Goal: Task Accomplishment & Management: Use online tool/utility

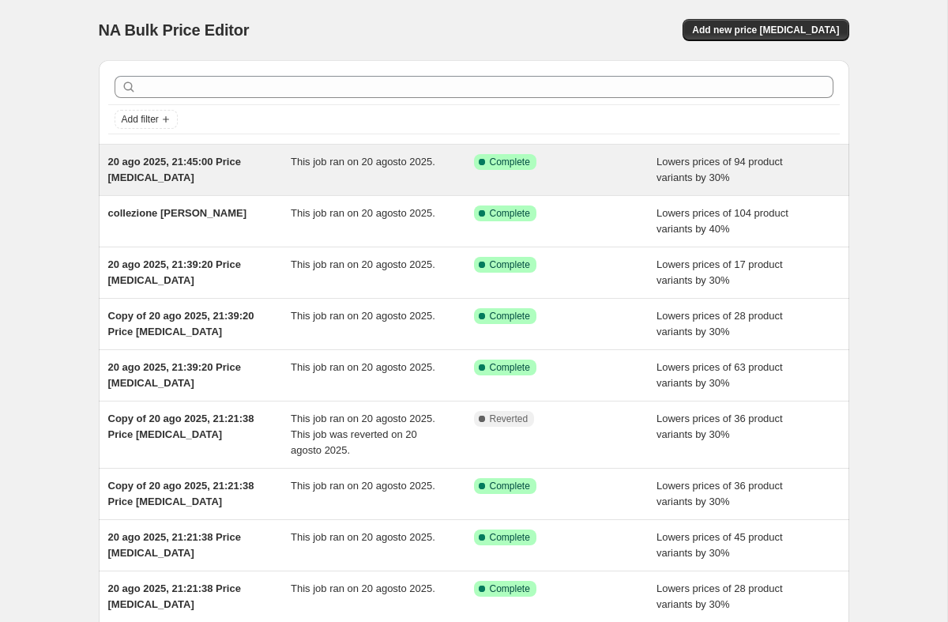
click at [573, 164] on div "Success Complete Complete" at bounding box center [554, 162] width 160 height 16
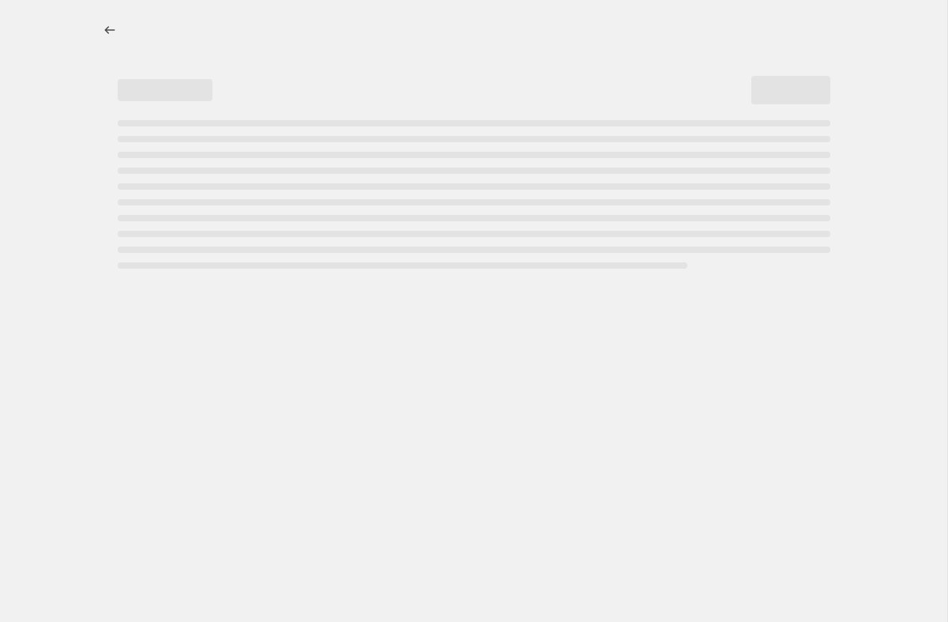
select select "percentage"
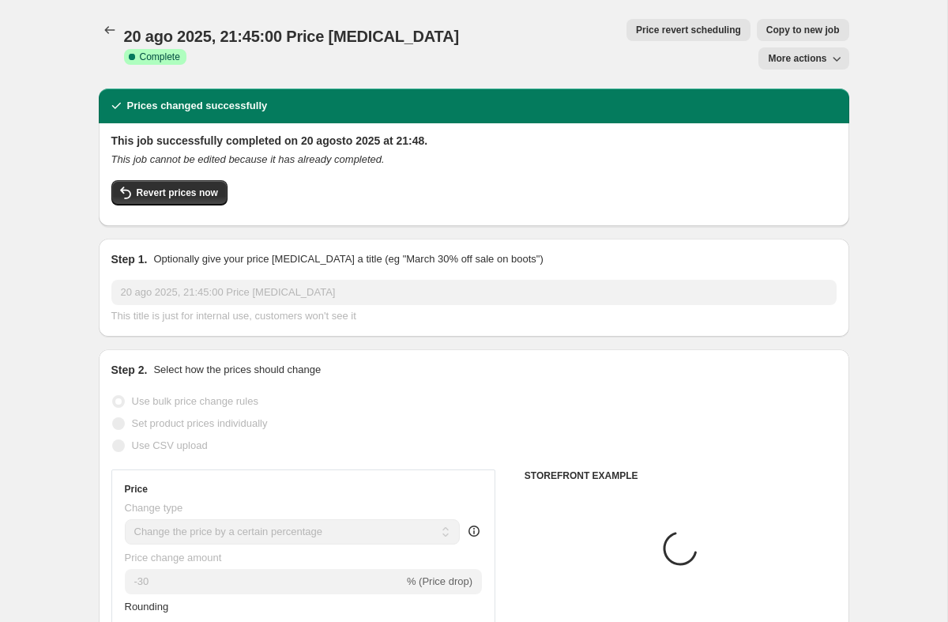
select select "collection"
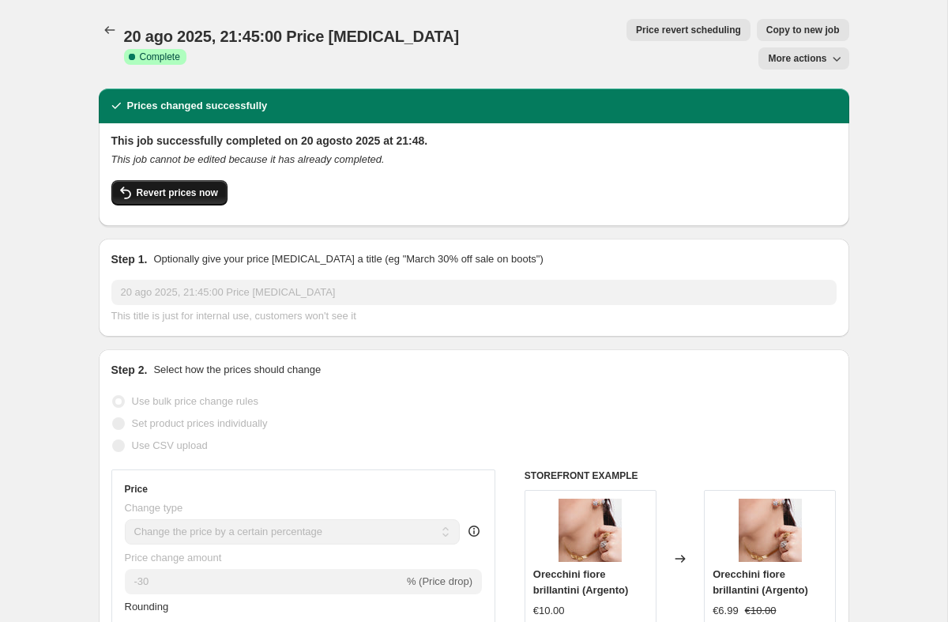
click at [180, 186] on span "Revert prices now" at bounding box center [177, 192] width 81 height 13
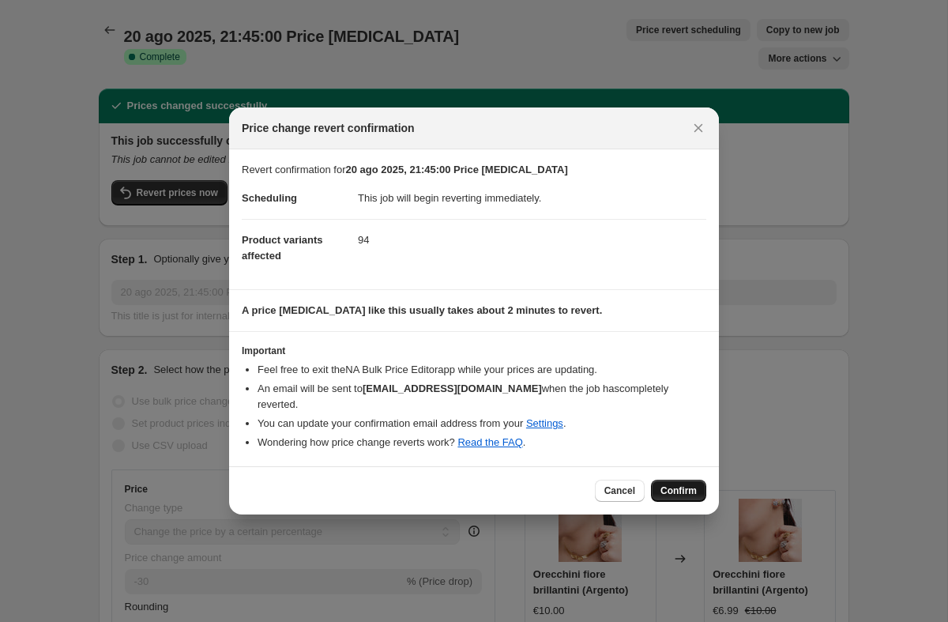
click at [685, 485] on span "Confirm" at bounding box center [678, 490] width 36 height 13
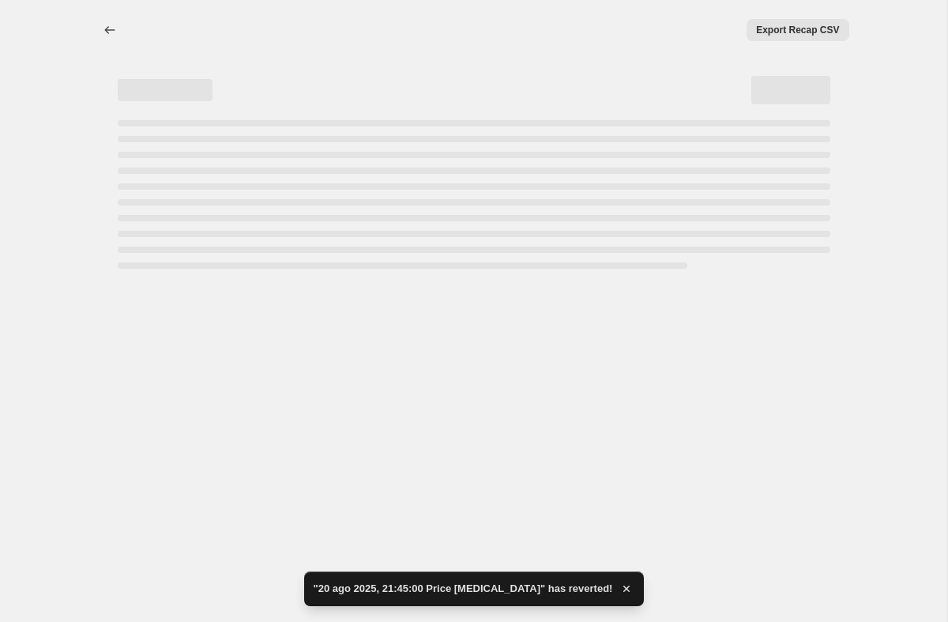
select select "percentage"
select select "collection"
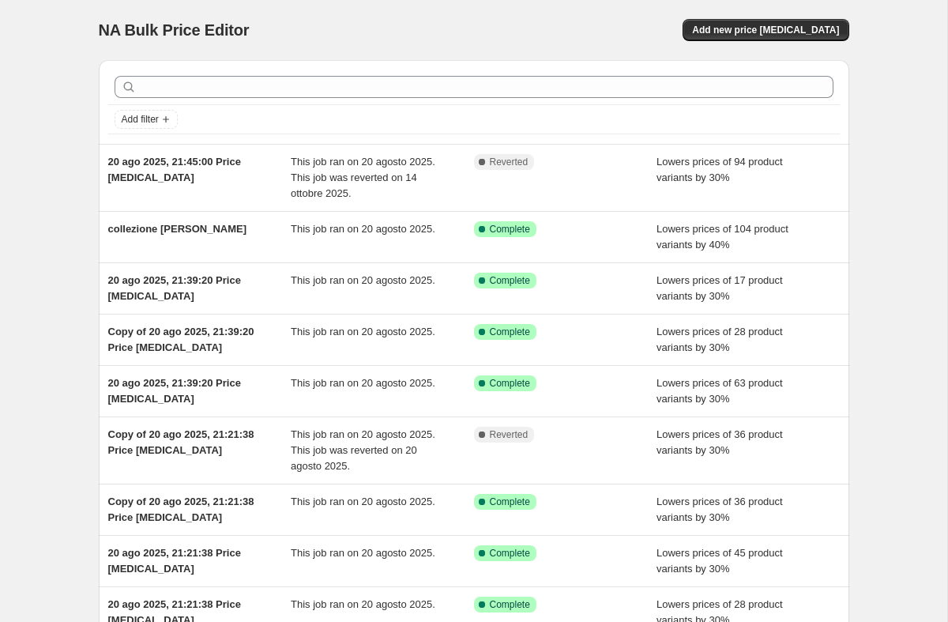
click at [909, 152] on div "NA Bulk Price Editor. This page is ready NA Bulk Price Editor Add new price [ME…" at bounding box center [473, 397] width 947 height 794
click at [900, 156] on div "NA Bulk Price Editor. This page is ready NA Bulk Price Editor Add new price [ME…" at bounding box center [473, 397] width 947 height 794
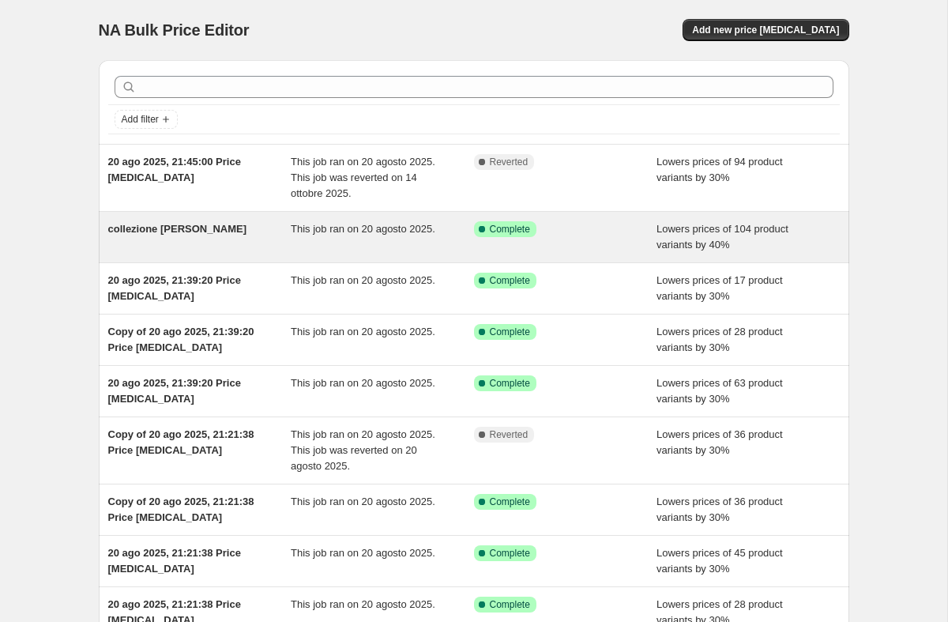
click at [563, 228] on div "Success Complete Complete" at bounding box center [554, 229] width 160 height 16
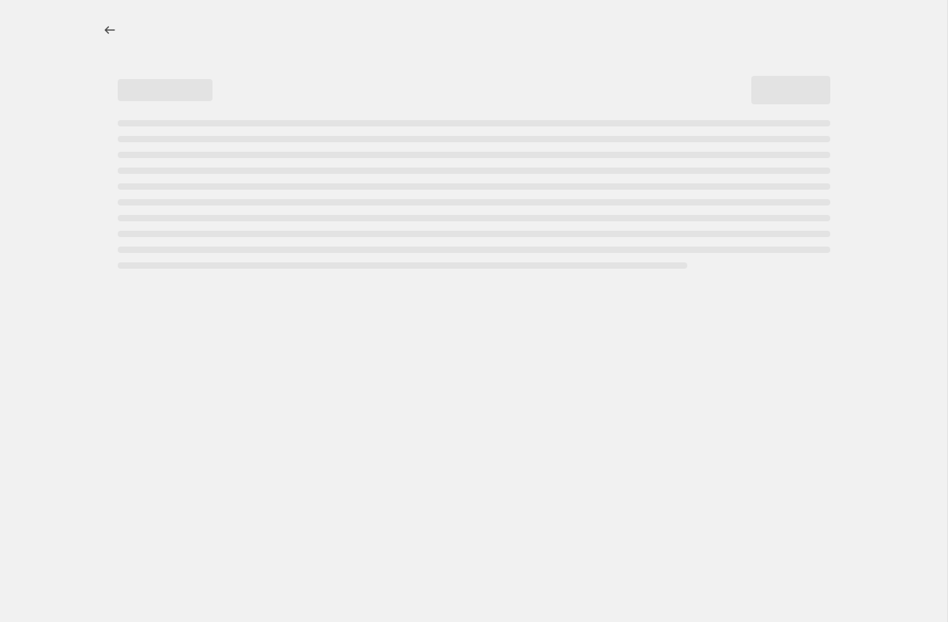
select select "percentage"
select select "collection"
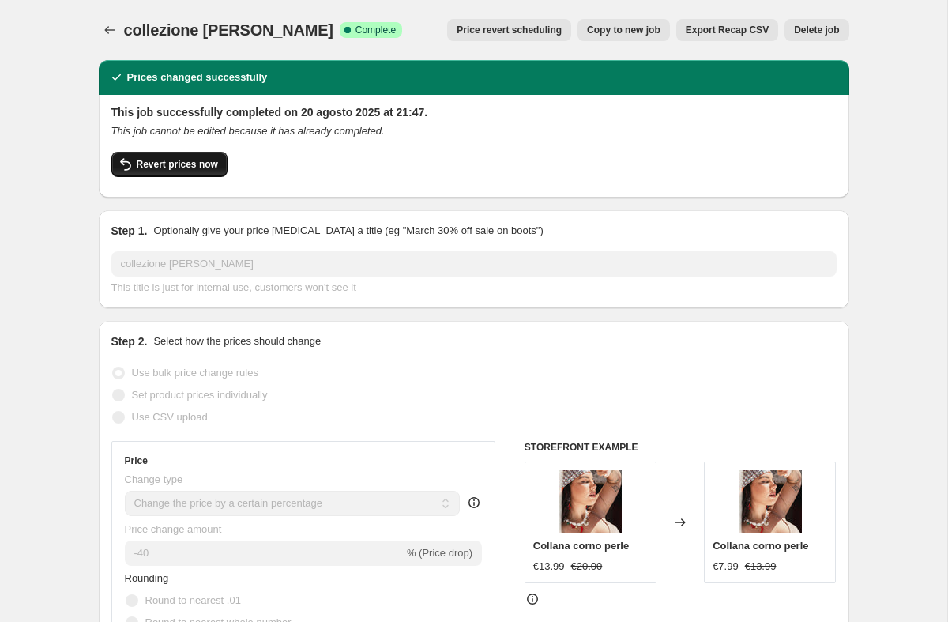
click at [196, 167] on span "Revert prices now" at bounding box center [177, 164] width 81 height 13
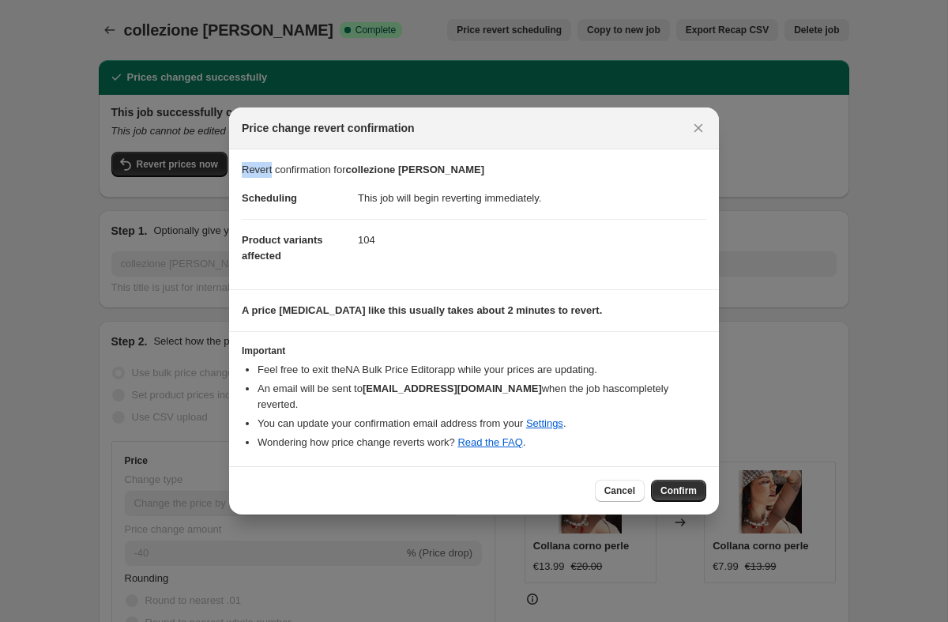
drag, startPoint x: 243, startPoint y: 175, endPoint x: 274, endPoint y: 180, distance: 32.0
click at [274, 178] on p "Revert confirmation for collezione [PERSON_NAME]" at bounding box center [474, 170] width 465 height 16
click at [674, 484] on span "Confirm" at bounding box center [678, 490] width 36 height 13
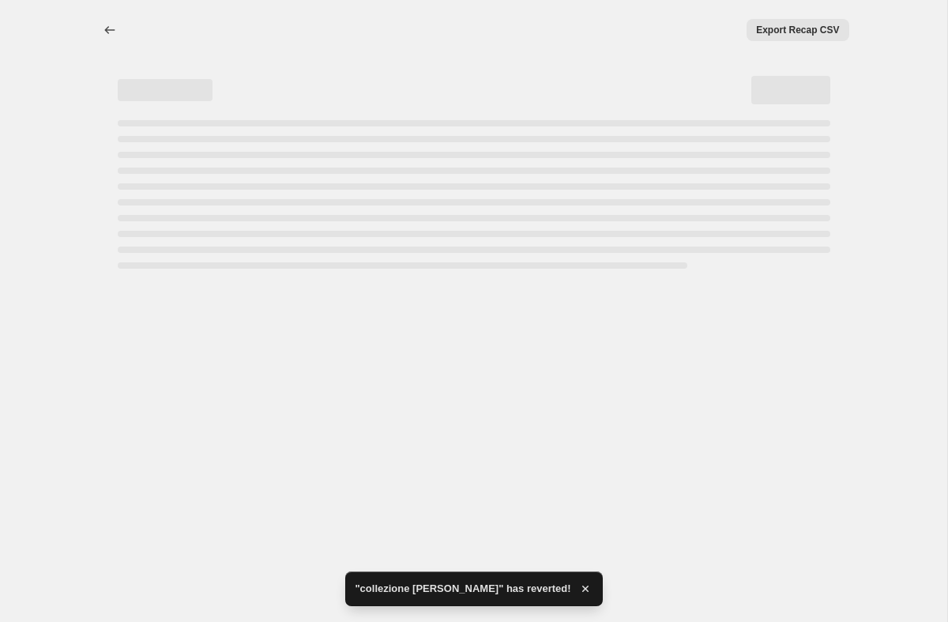
select select "percentage"
select select "collection"
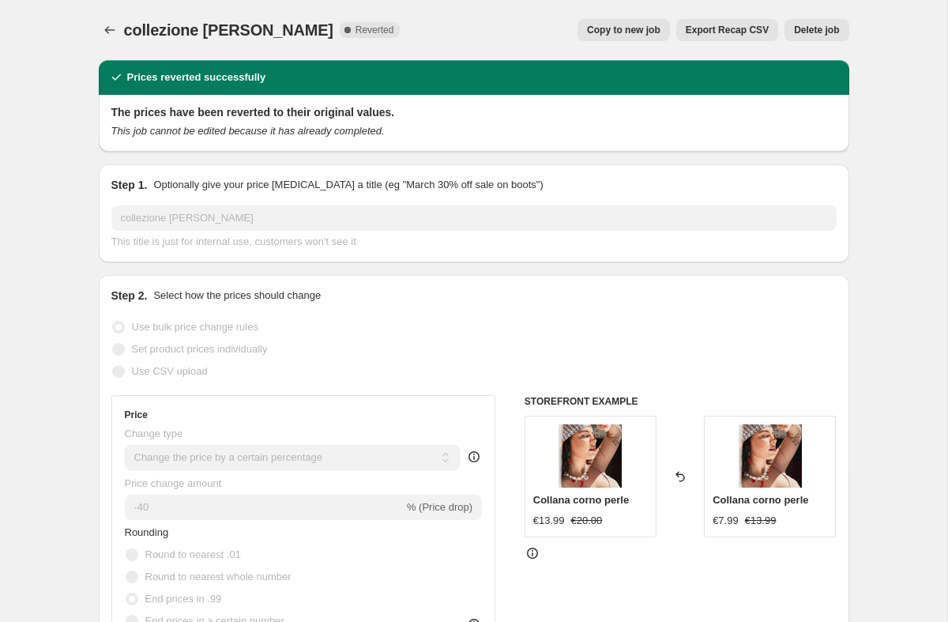
click at [109, 17] on div "collezione [PERSON_NAME]. This page is ready collezione estiva [PERSON_NAME] Co…" at bounding box center [474, 30] width 751 height 60
click at [107, 35] on icon "Price change jobs" at bounding box center [110, 30] width 16 height 16
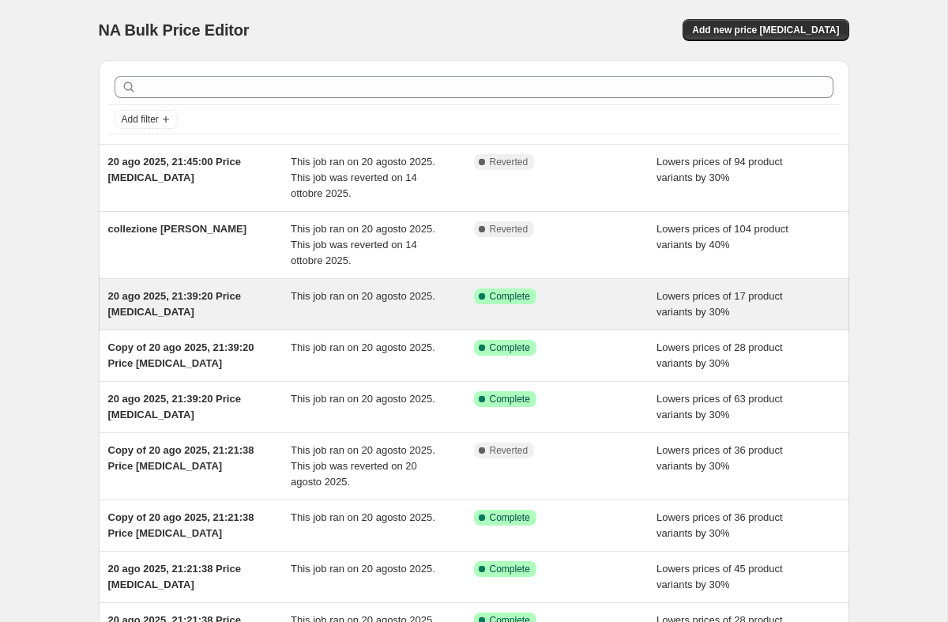
click at [526, 299] on span "Complete" at bounding box center [510, 296] width 40 height 13
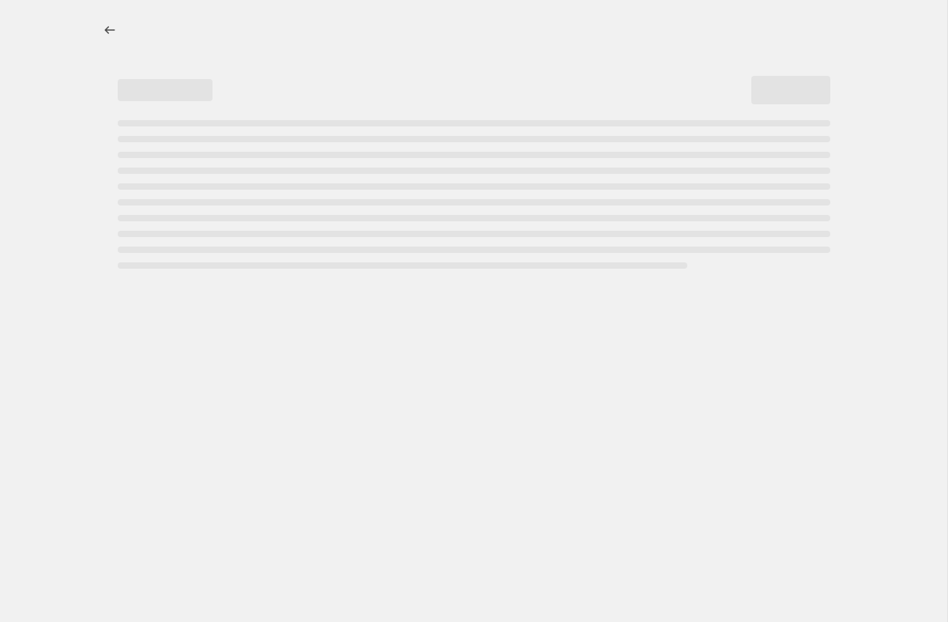
select select "percentage"
select select "collection"
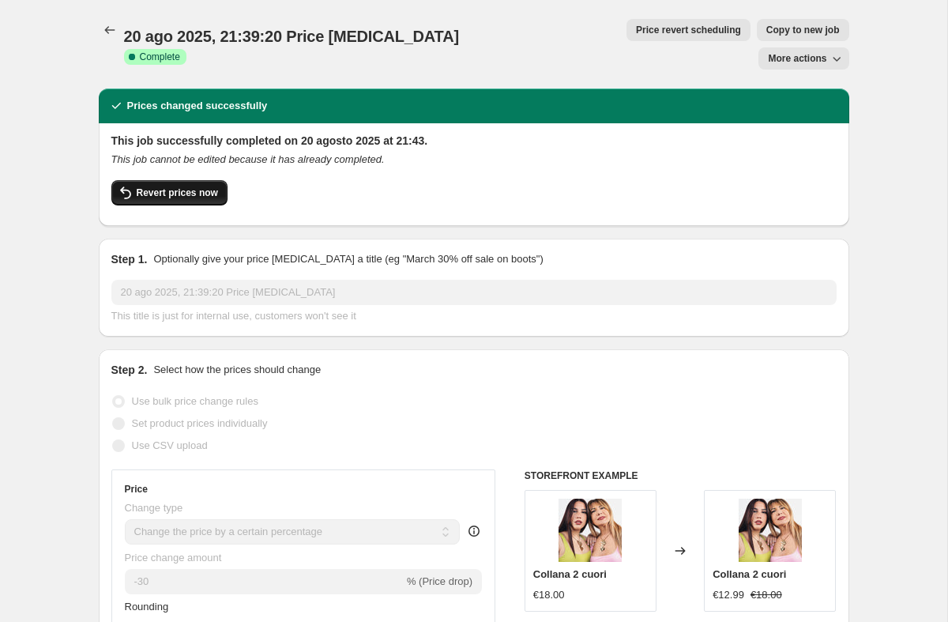
click at [211, 186] on span "Revert prices now" at bounding box center [177, 192] width 81 height 13
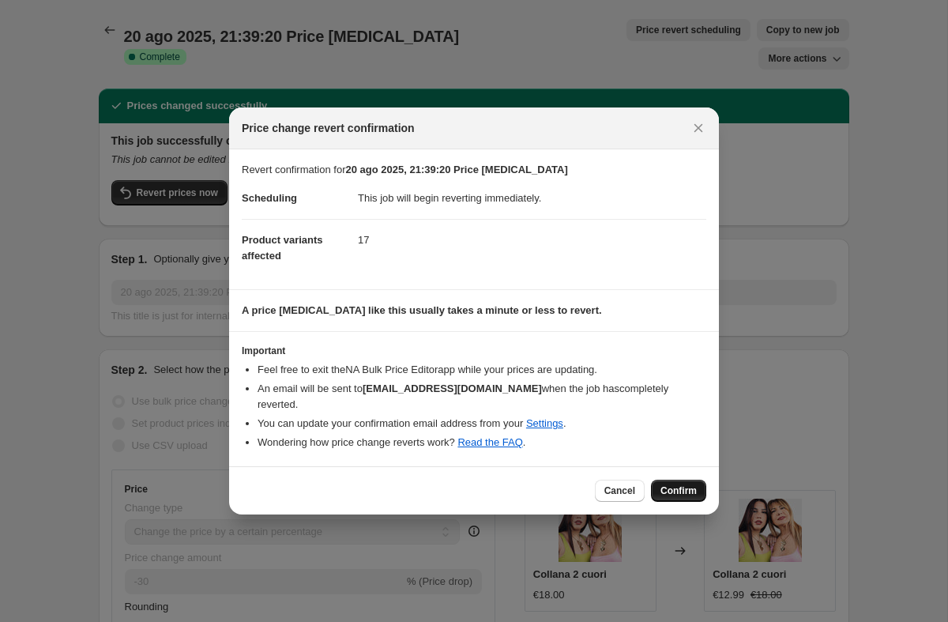
click at [663, 480] on button "Confirm" at bounding box center [678, 491] width 55 height 22
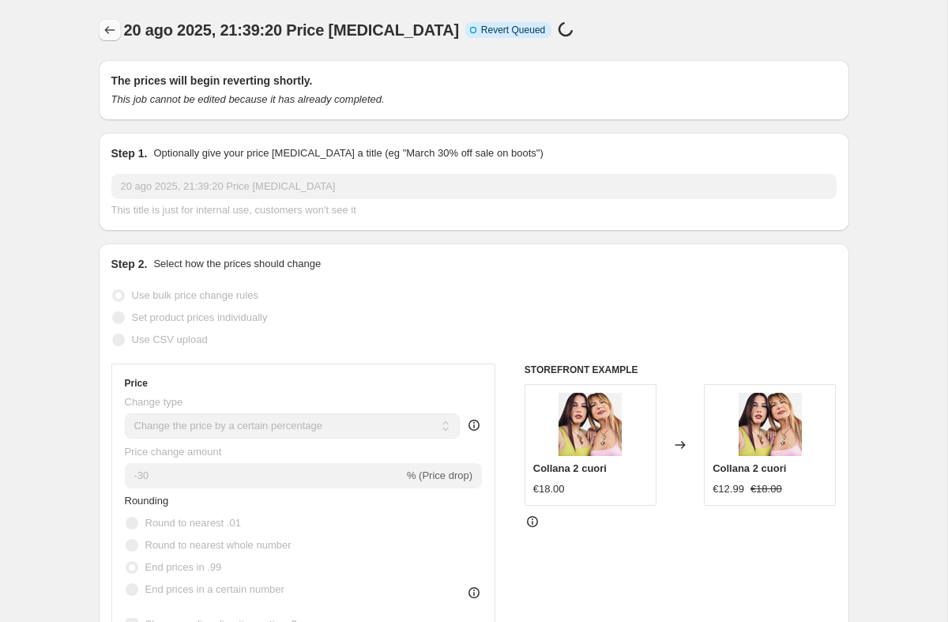
click at [111, 25] on icon "Price change jobs" at bounding box center [110, 30] width 16 height 16
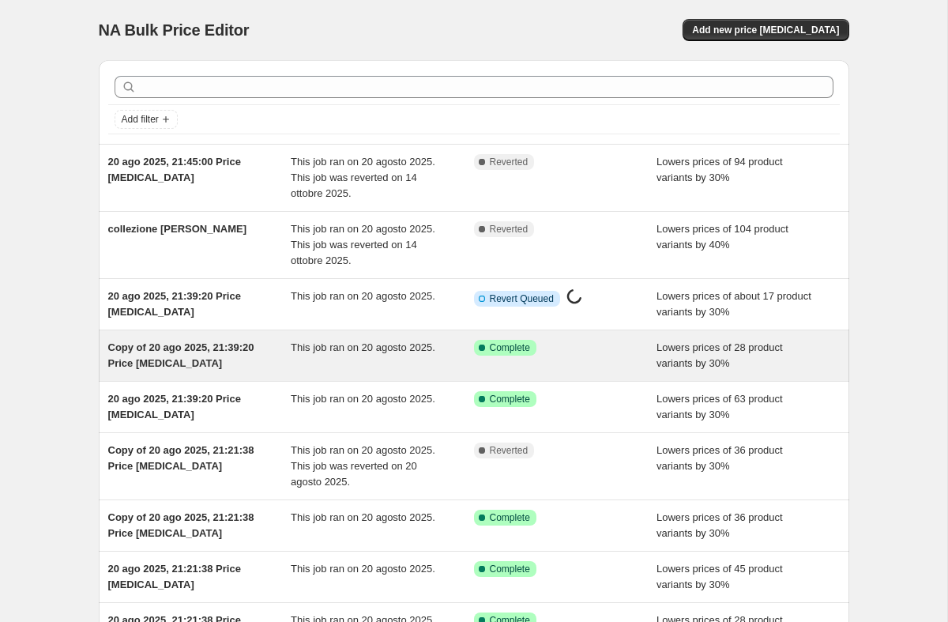
click at [502, 357] on div "Success Complete Complete" at bounding box center [565, 356] width 183 height 32
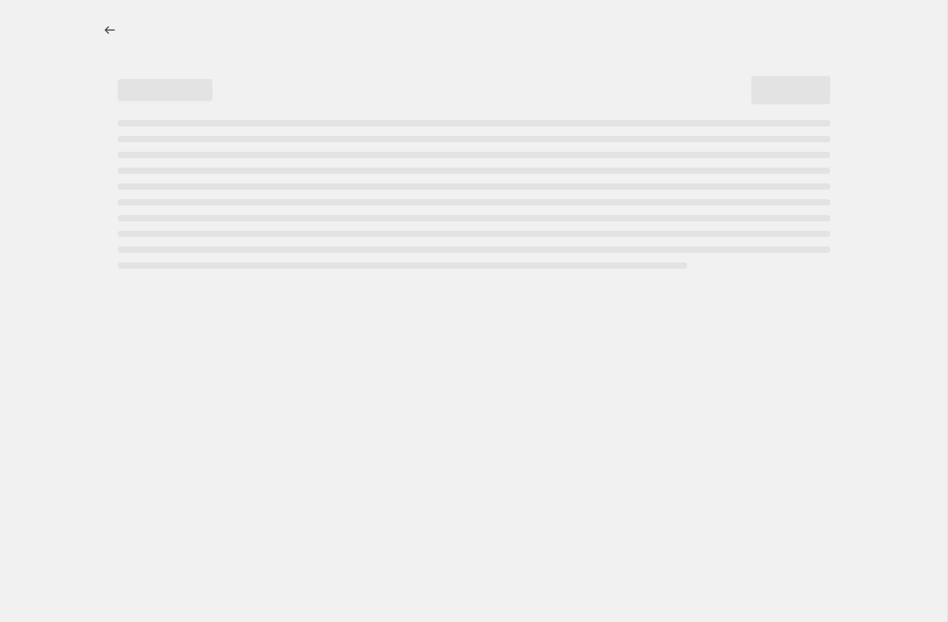
select select "percentage"
select select "collection"
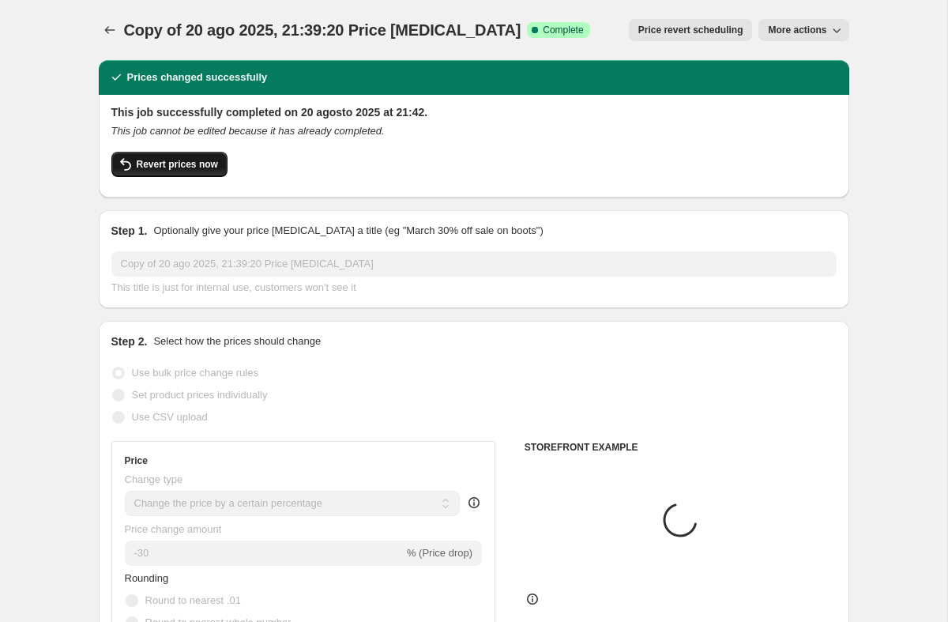
click at [179, 167] on span "Revert prices now" at bounding box center [177, 164] width 81 height 13
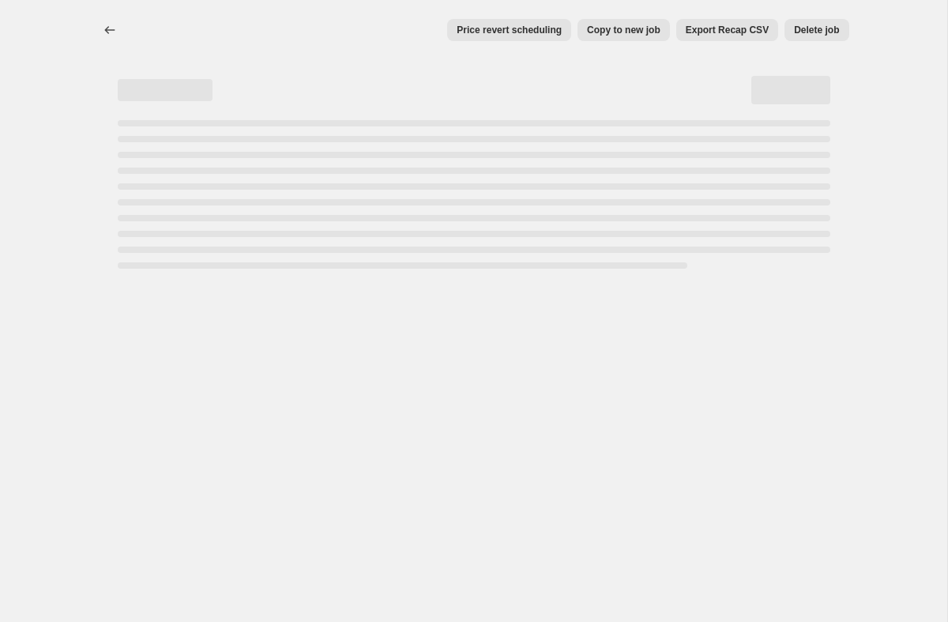
select select "percentage"
select select "collection"
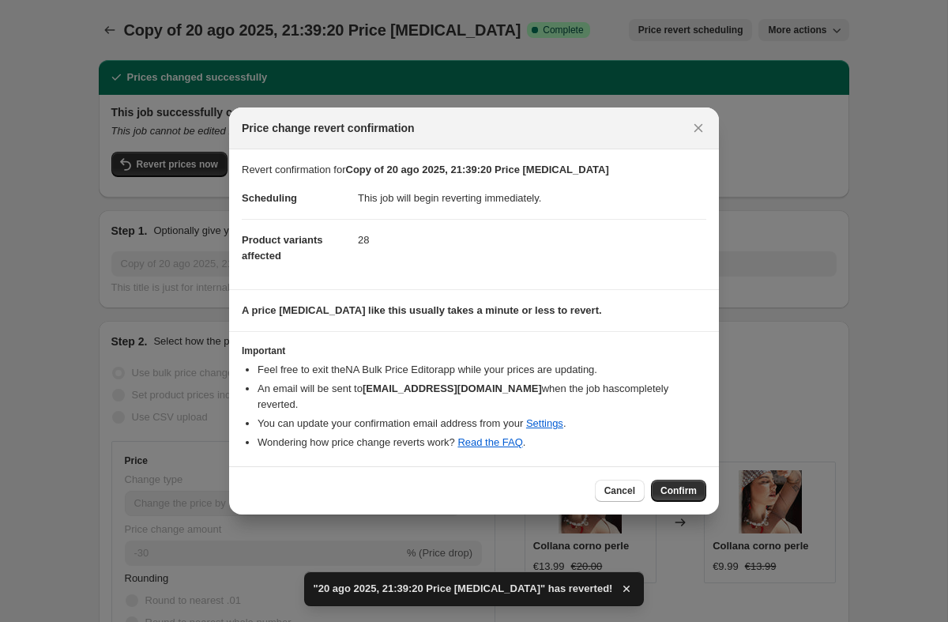
click at [680, 470] on div "Cancel Confirm" at bounding box center [474, 490] width 490 height 48
click at [680, 484] on span "Confirm" at bounding box center [678, 490] width 36 height 13
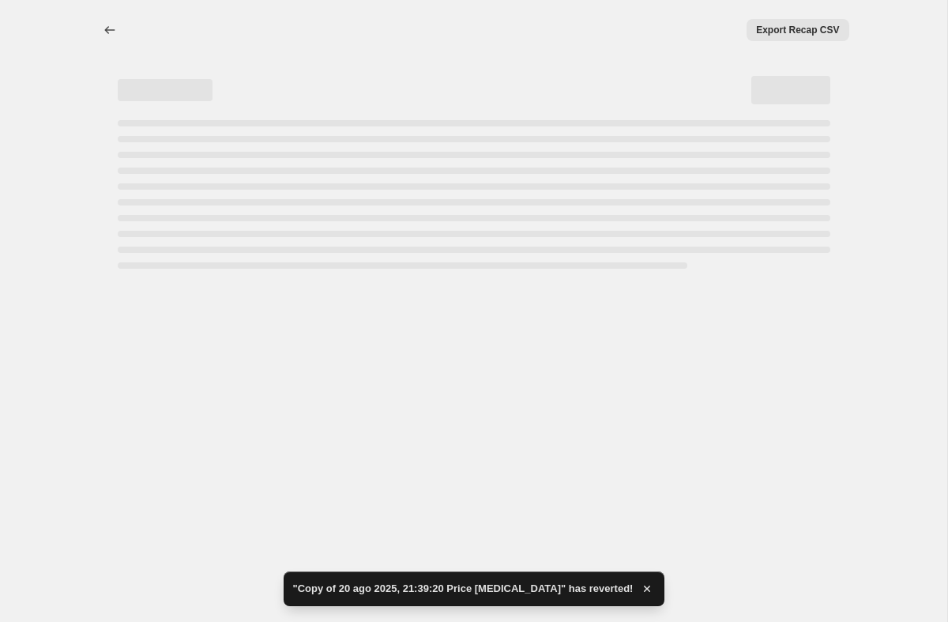
select select "percentage"
select select "collection"
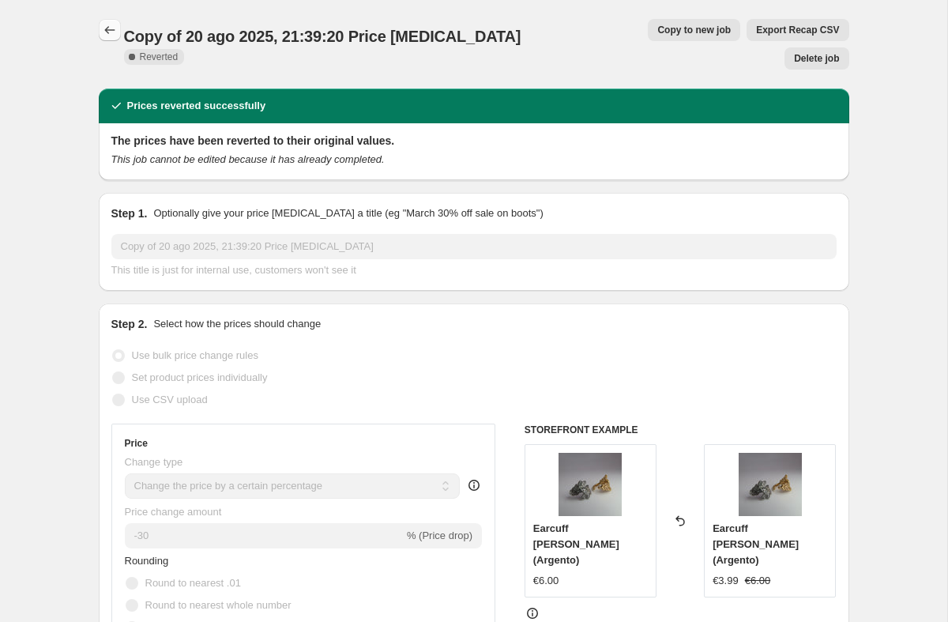
click at [102, 32] on icon "Price change jobs" at bounding box center [110, 30] width 16 height 16
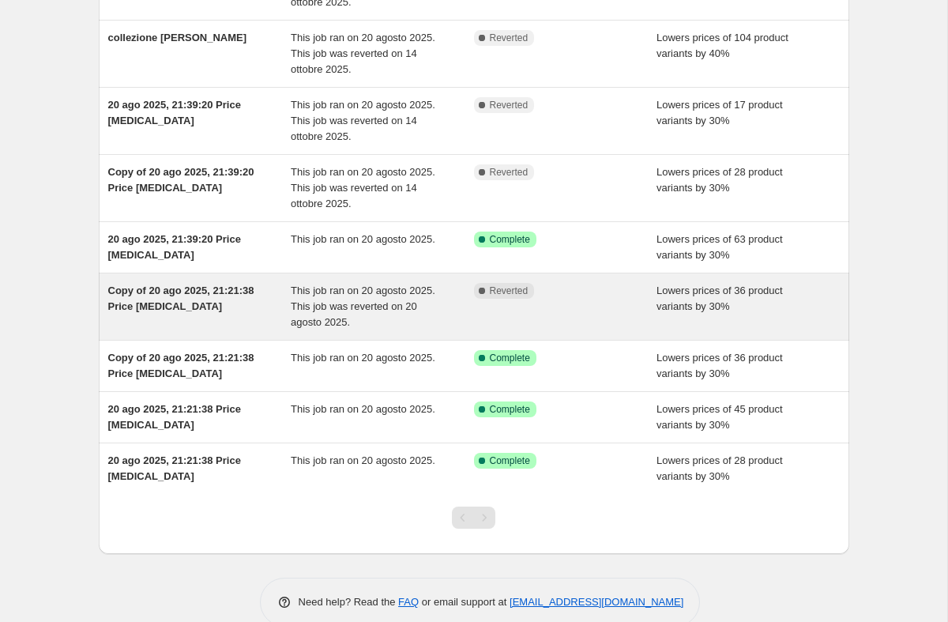
scroll to position [199, 0]
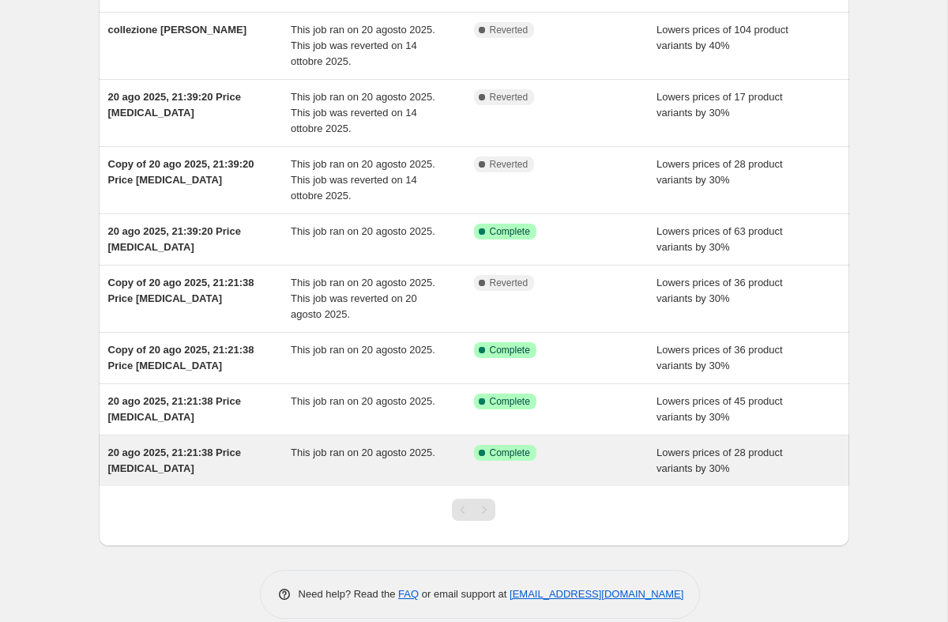
click at [584, 448] on div "Success Complete Complete" at bounding box center [554, 453] width 160 height 16
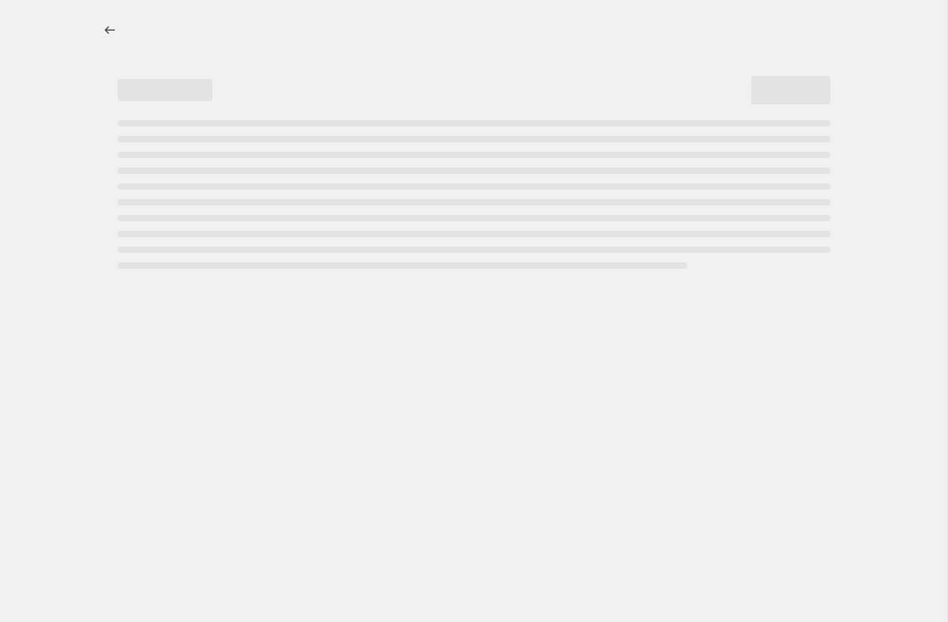
select select "percentage"
select select "collection"
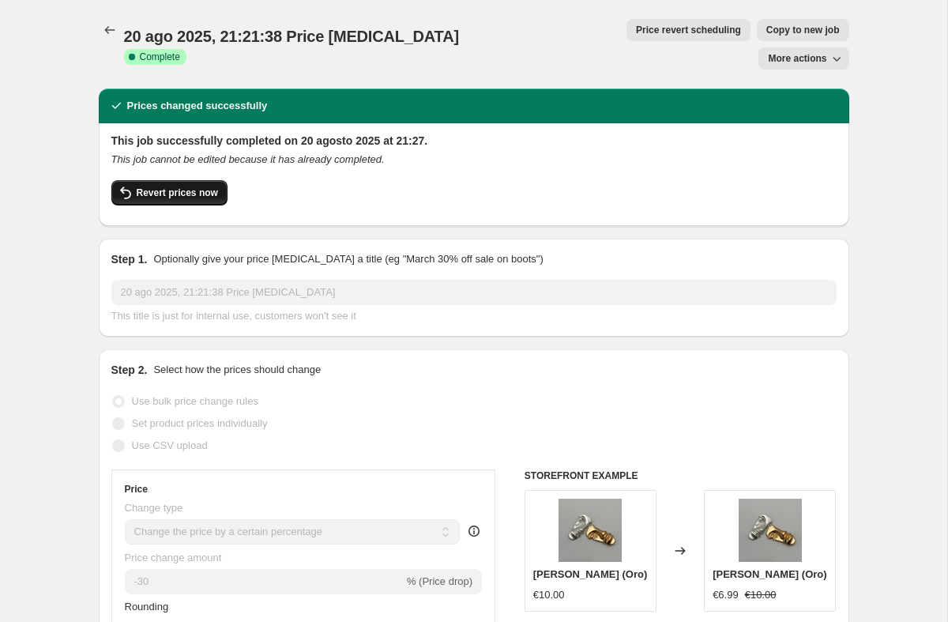
click at [185, 186] on span "Revert prices now" at bounding box center [177, 192] width 81 height 13
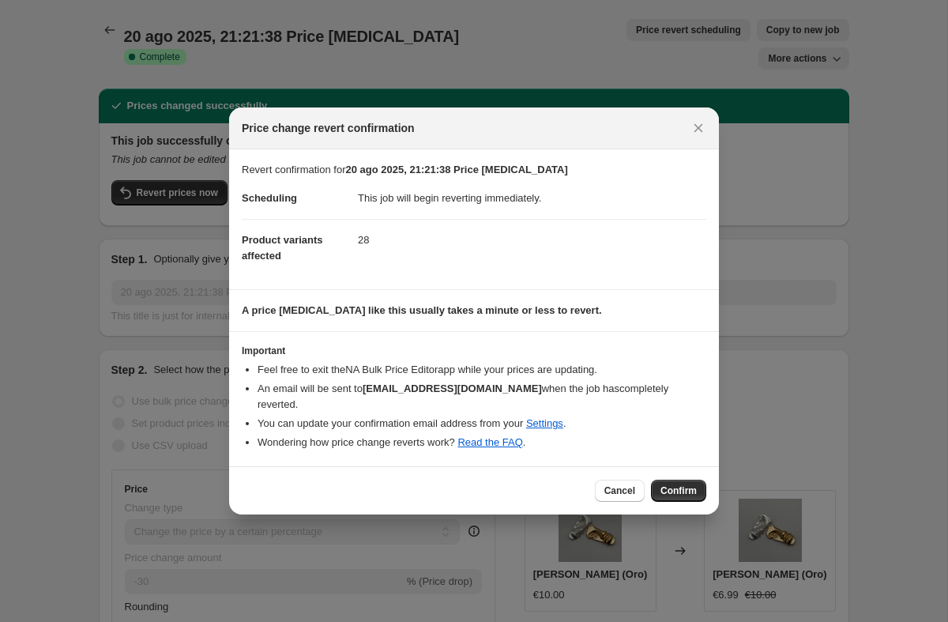
click at [677, 469] on div "Cancel Confirm" at bounding box center [474, 490] width 490 height 48
click at [671, 484] on span "Confirm" at bounding box center [678, 490] width 36 height 13
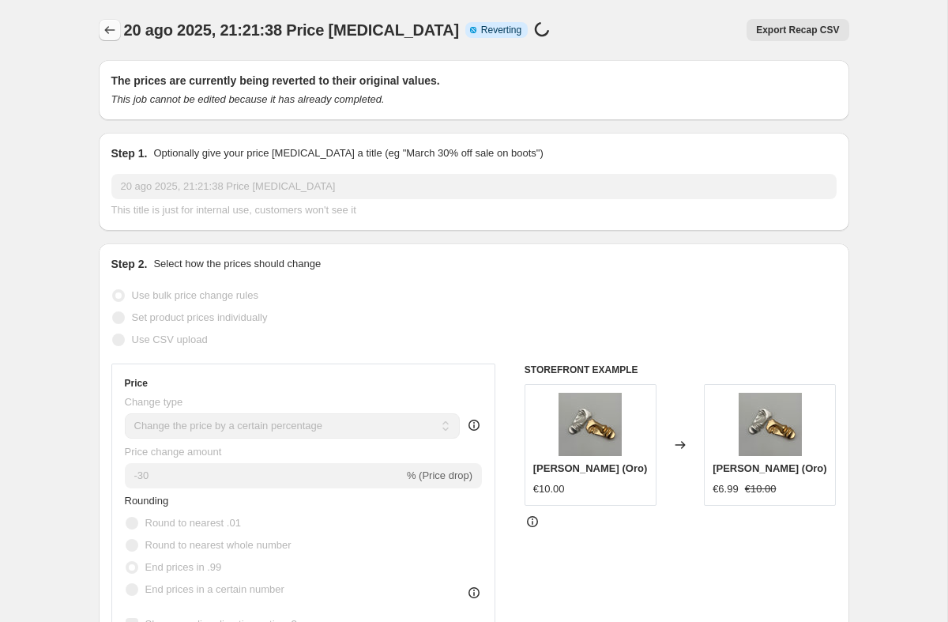
click at [112, 35] on icon "Price change jobs" at bounding box center [110, 30] width 16 height 16
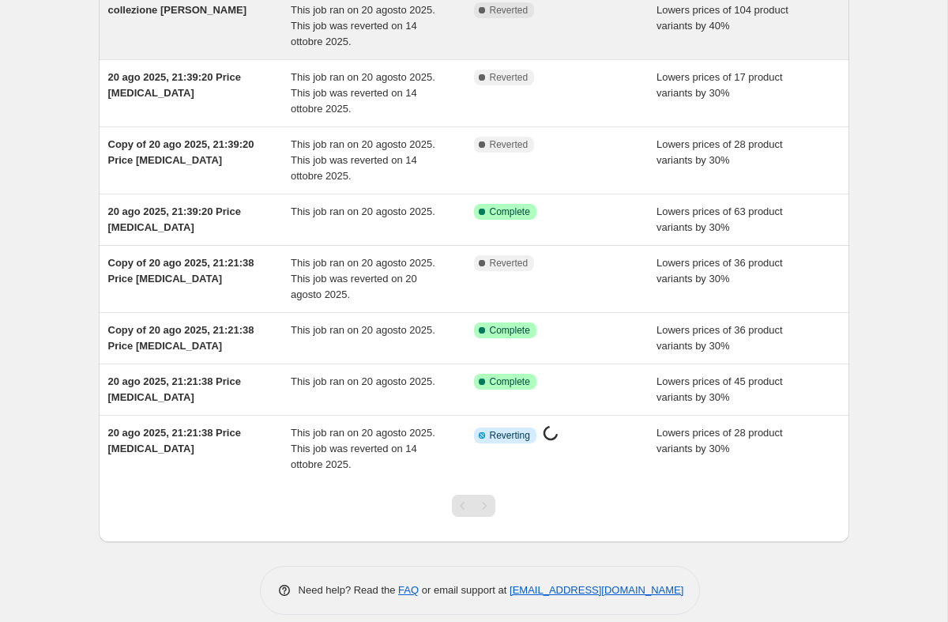
scroll to position [220, 0]
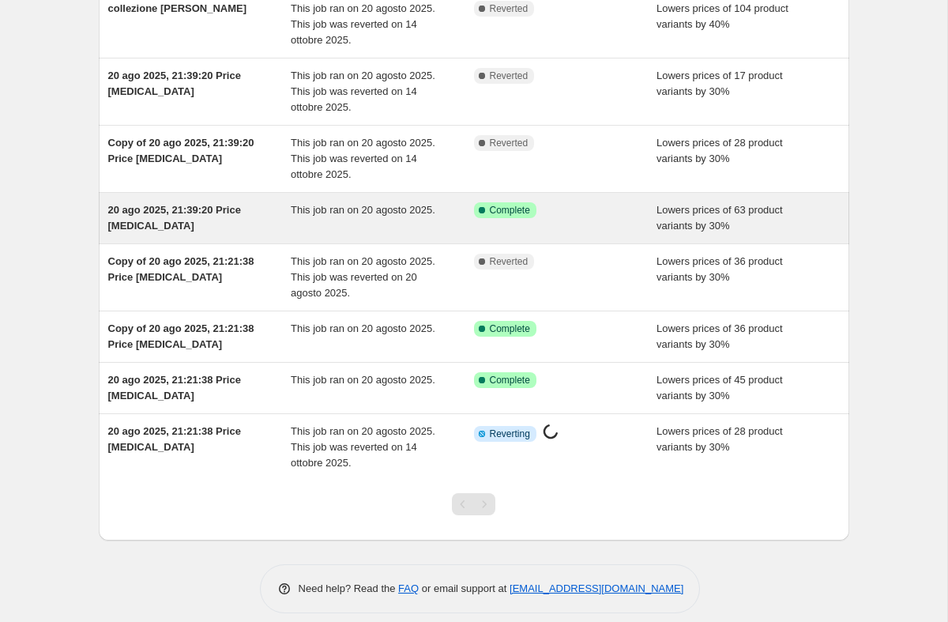
click at [465, 224] on div "This job ran on 20 agosto 2025." at bounding box center [382, 218] width 183 height 32
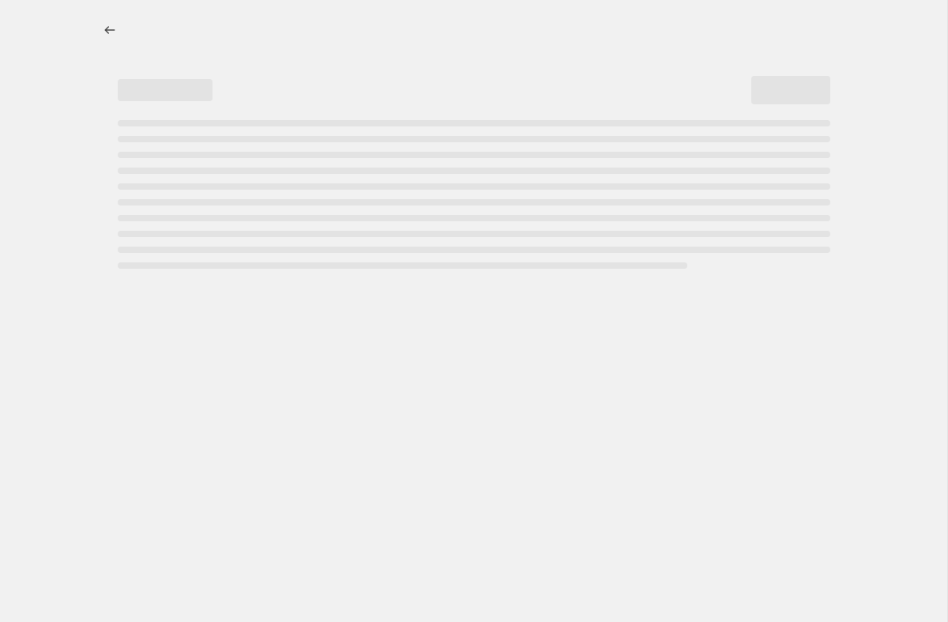
select select "percentage"
select select "collection"
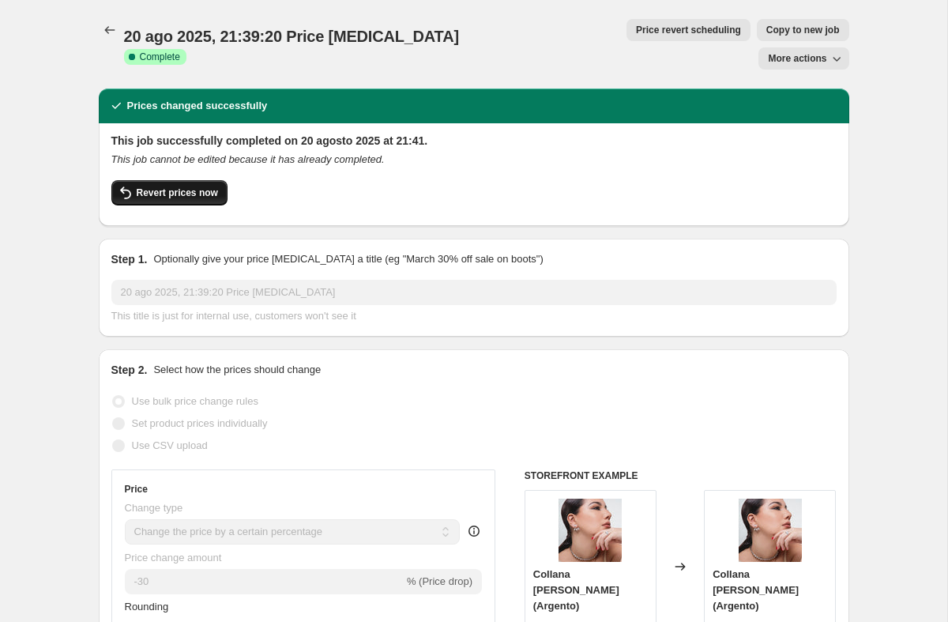
click at [188, 180] on button "Revert prices now" at bounding box center [169, 192] width 116 height 25
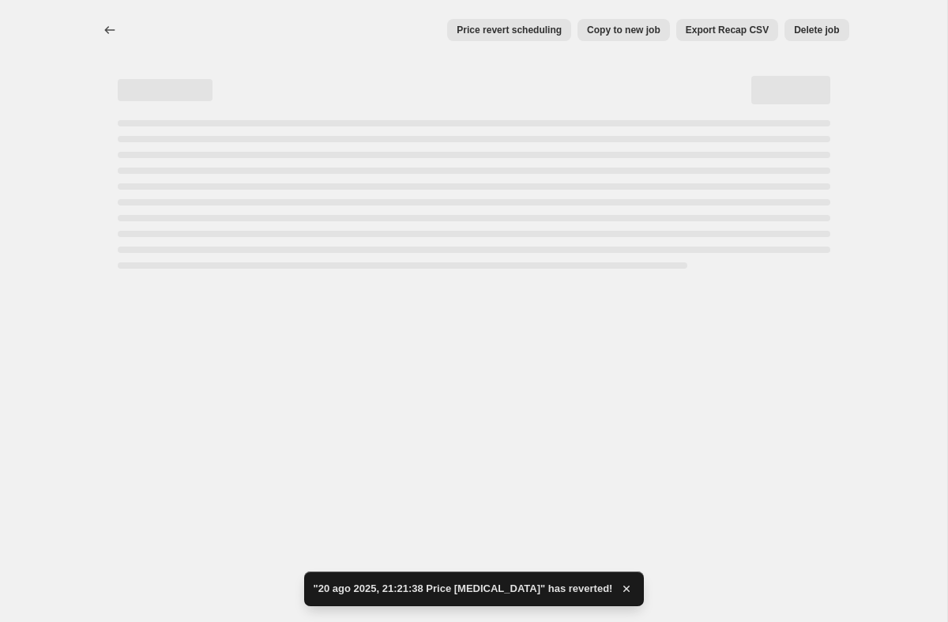
select select "percentage"
select select "collection"
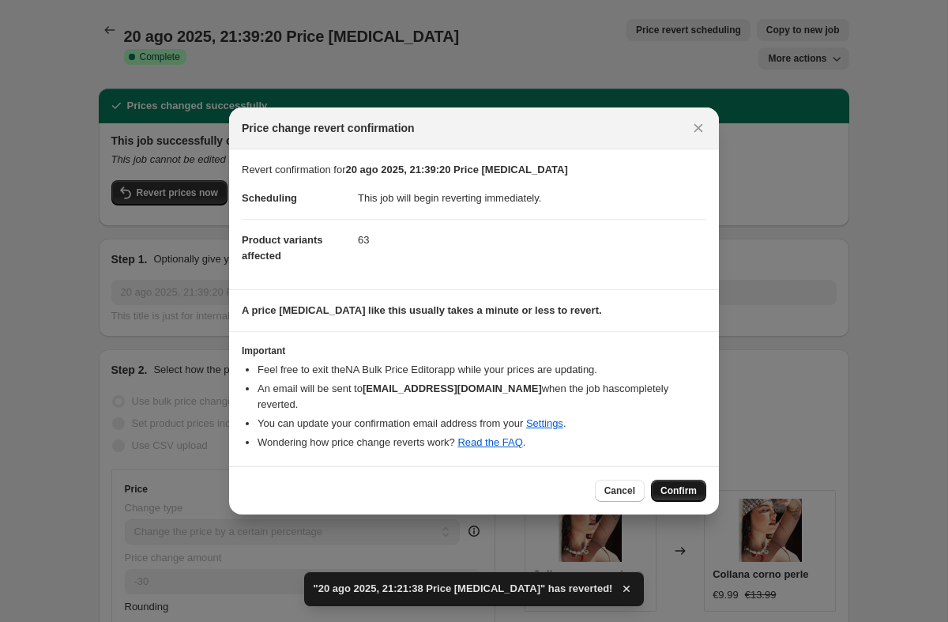
click at [673, 484] on span "Confirm" at bounding box center [678, 490] width 36 height 13
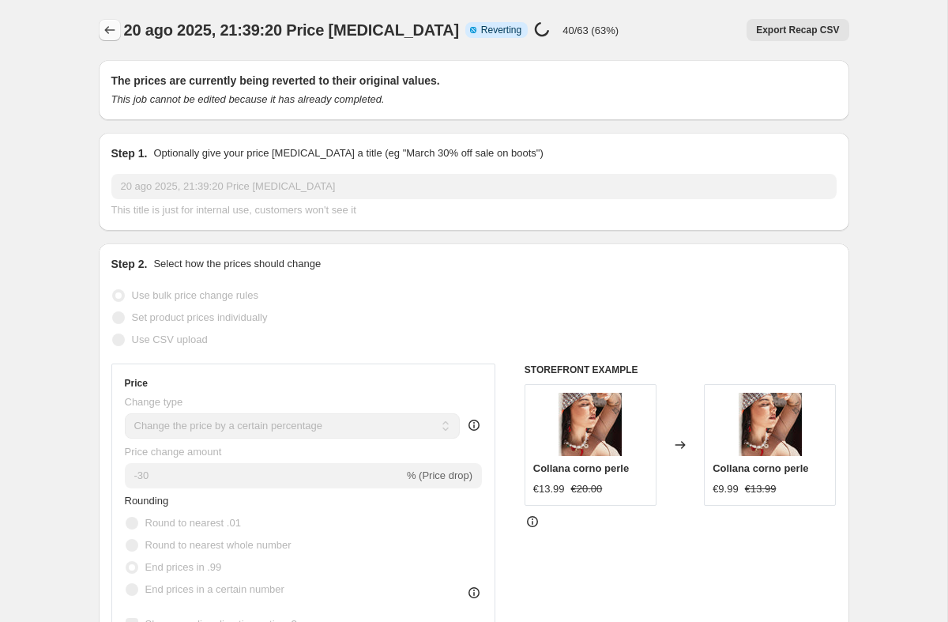
click at [111, 32] on icon "Price change jobs" at bounding box center [110, 30] width 16 height 16
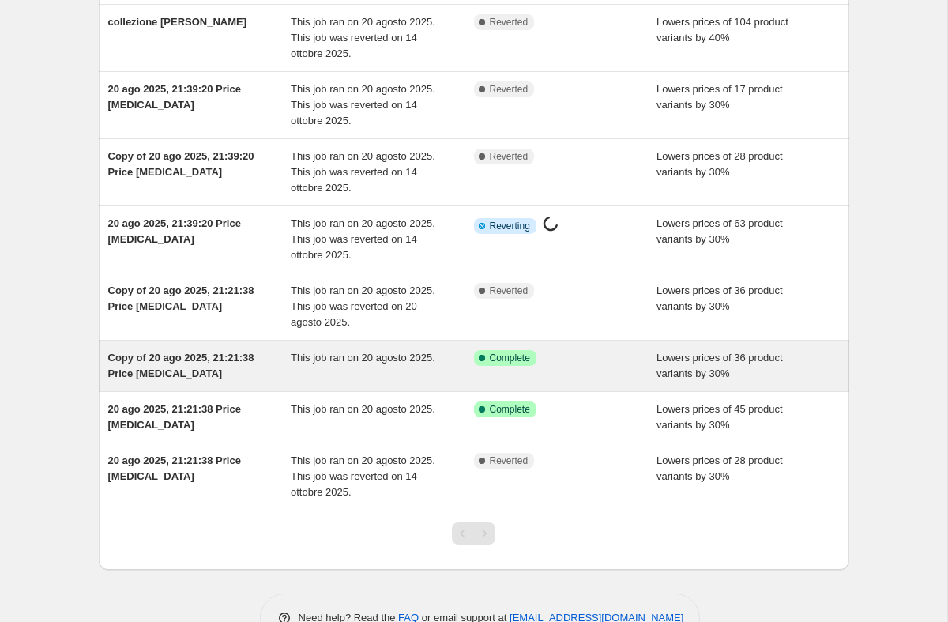
scroll to position [213, 0]
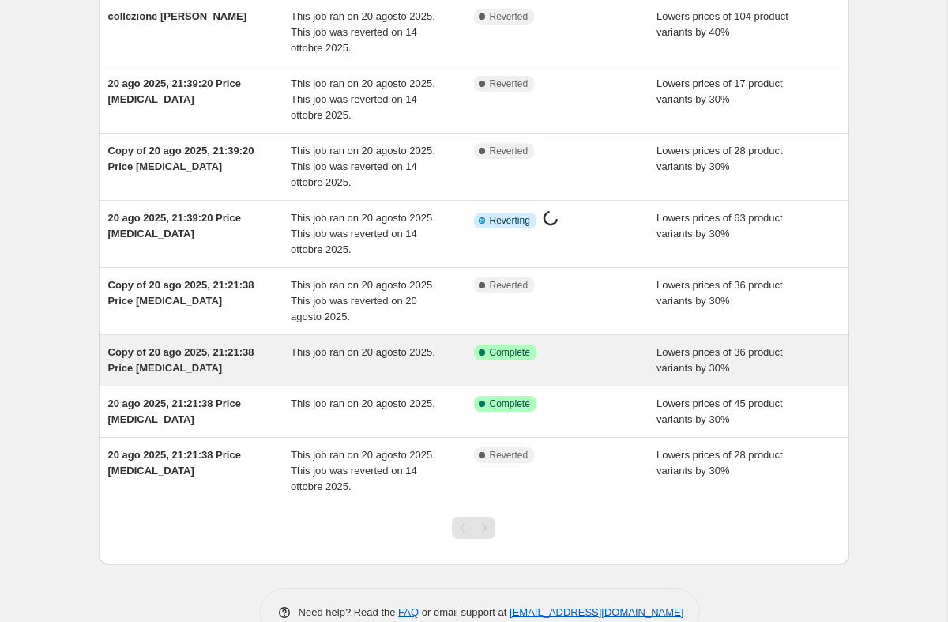
click at [466, 352] on div "This job ran on 20 agosto 2025." at bounding box center [382, 360] width 183 height 32
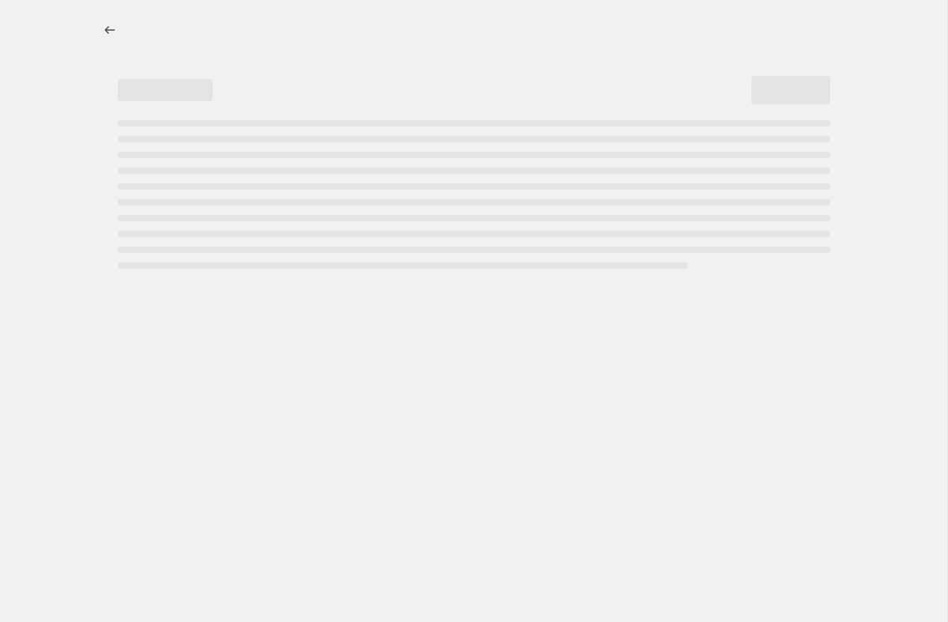
select select "percentage"
select select "collection"
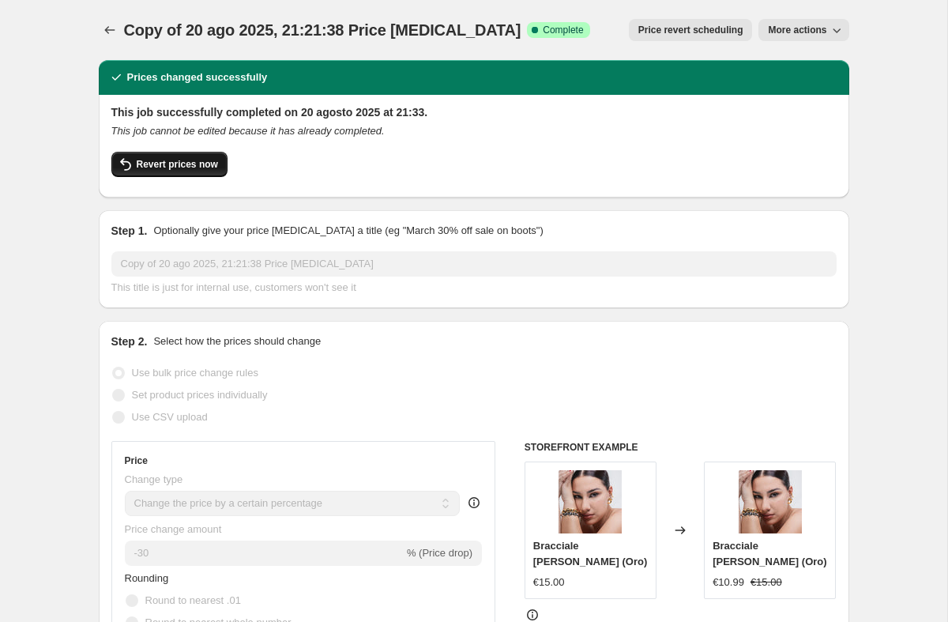
click at [158, 156] on button "Revert prices now" at bounding box center [169, 164] width 116 height 25
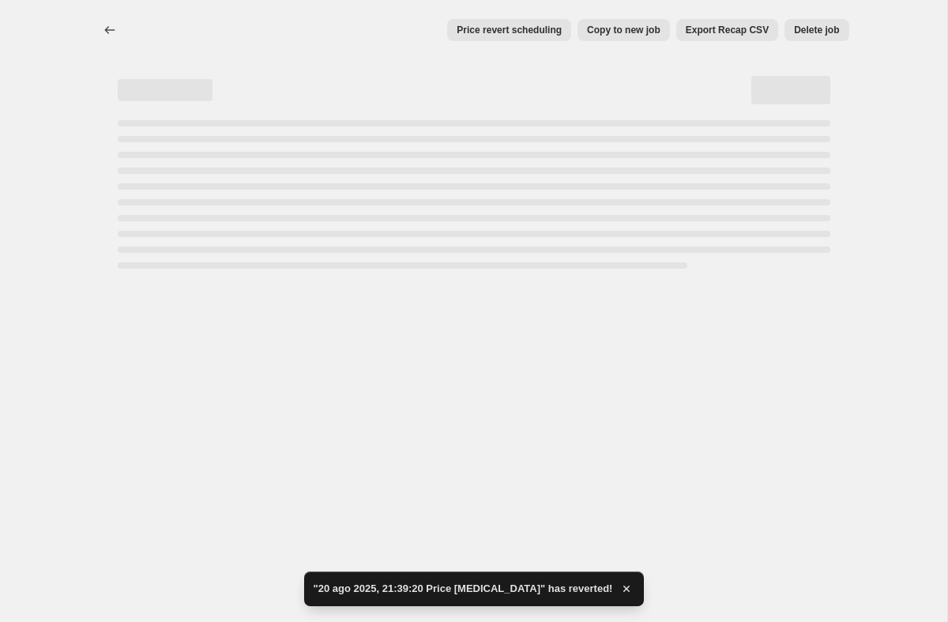
select select "percentage"
select select "collection"
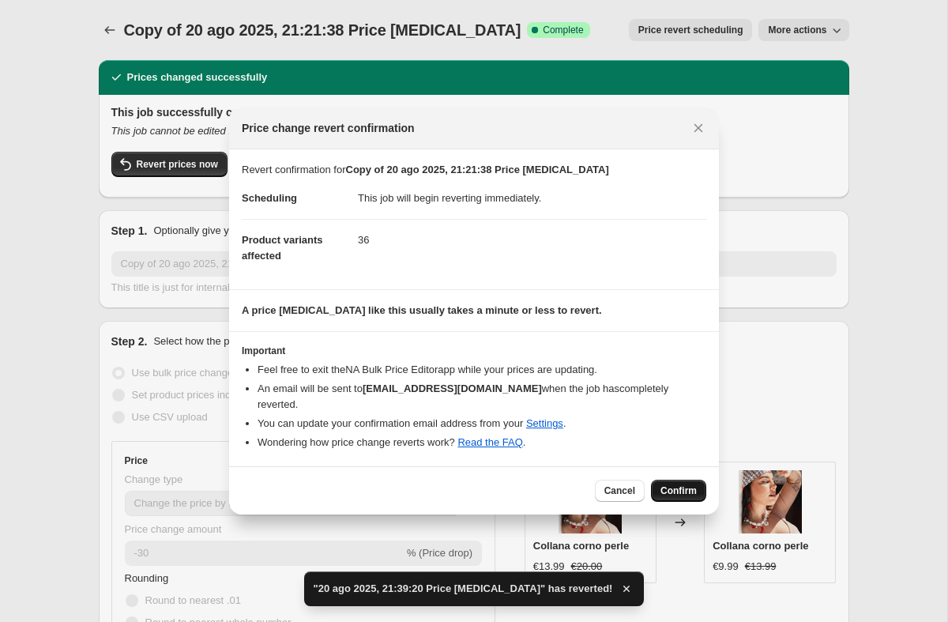
click at [691, 484] on span "Confirm" at bounding box center [678, 490] width 36 height 13
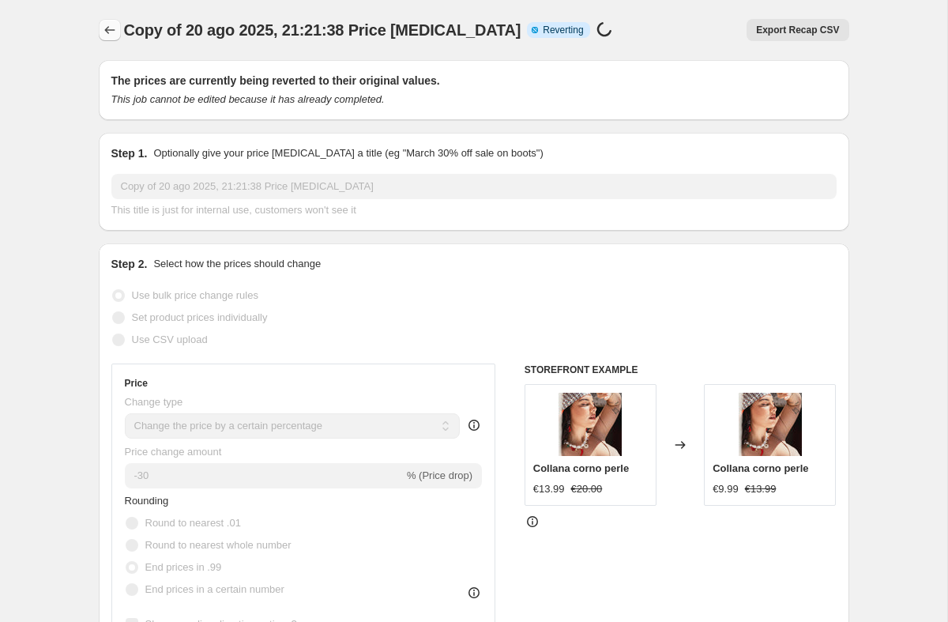
click at [114, 39] on button "Price change jobs" at bounding box center [110, 30] width 22 height 22
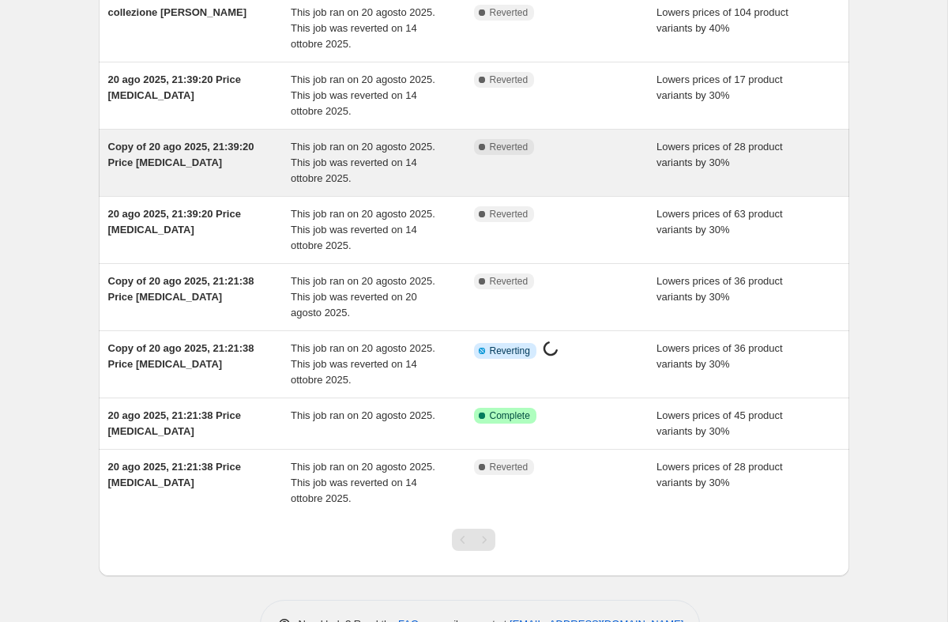
scroll to position [228, 0]
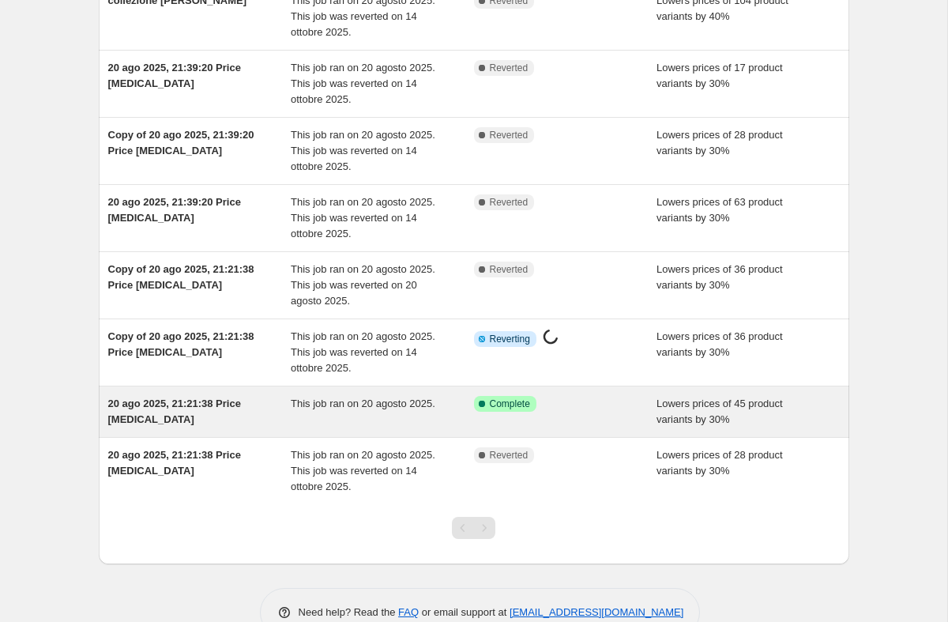
click at [461, 406] on div "This job ran on 20 agosto 2025." at bounding box center [382, 412] width 183 height 32
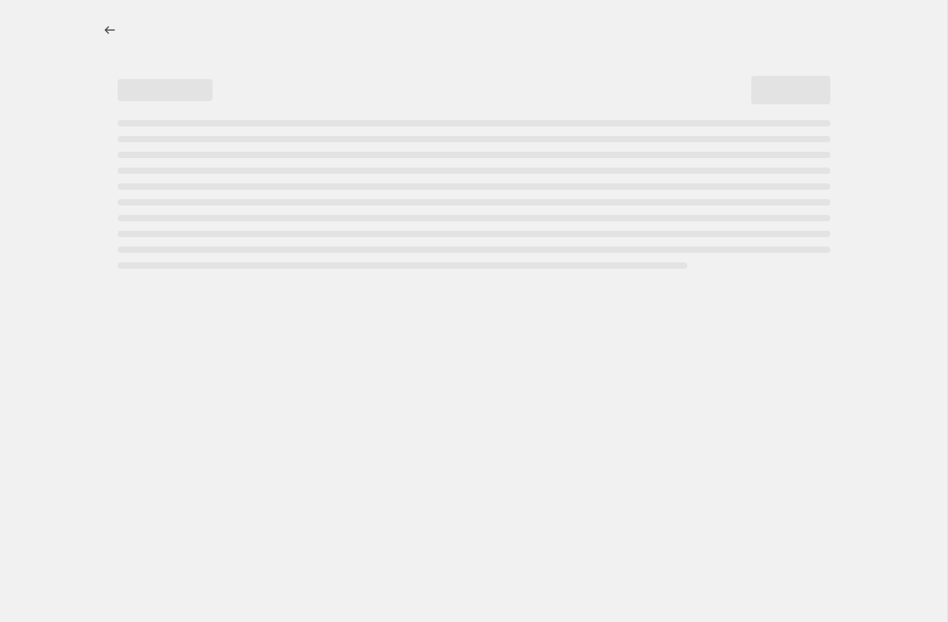
select select "percentage"
select select "collection"
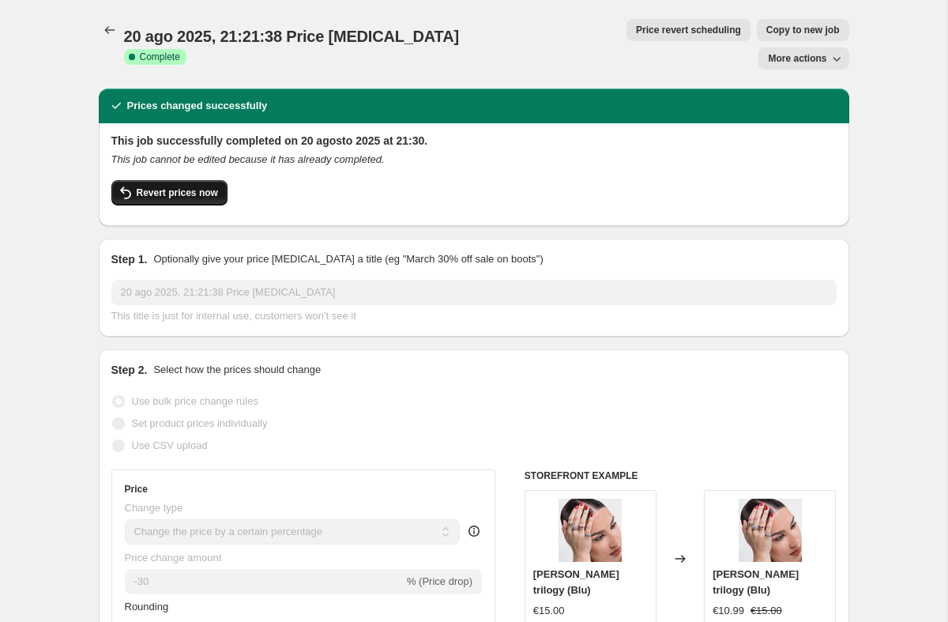
click at [186, 186] on span "Revert prices now" at bounding box center [177, 192] width 81 height 13
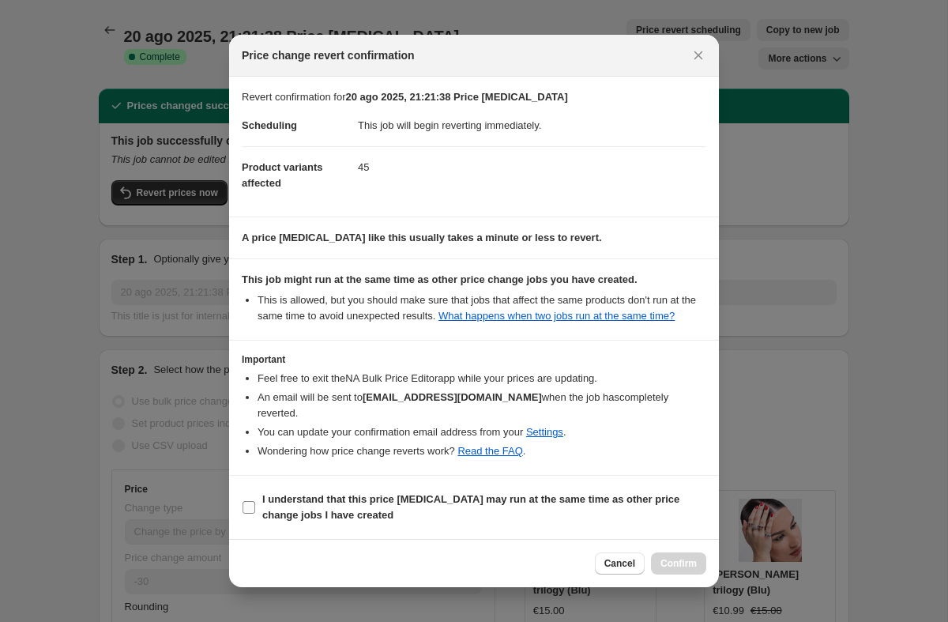
click at [362, 497] on b "I understand that this price [MEDICAL_DATA] may run at the same time as other p…" at bounding box center [470, 507] width 417 height 28
click at [255, 501] on input "I understand that this price [MEDICAL_DATA] may run at the same time as other p…" at bounding box center [249, 507] width 13 height 13
checkbox input "true"
select select "percentage"
select select "collection"
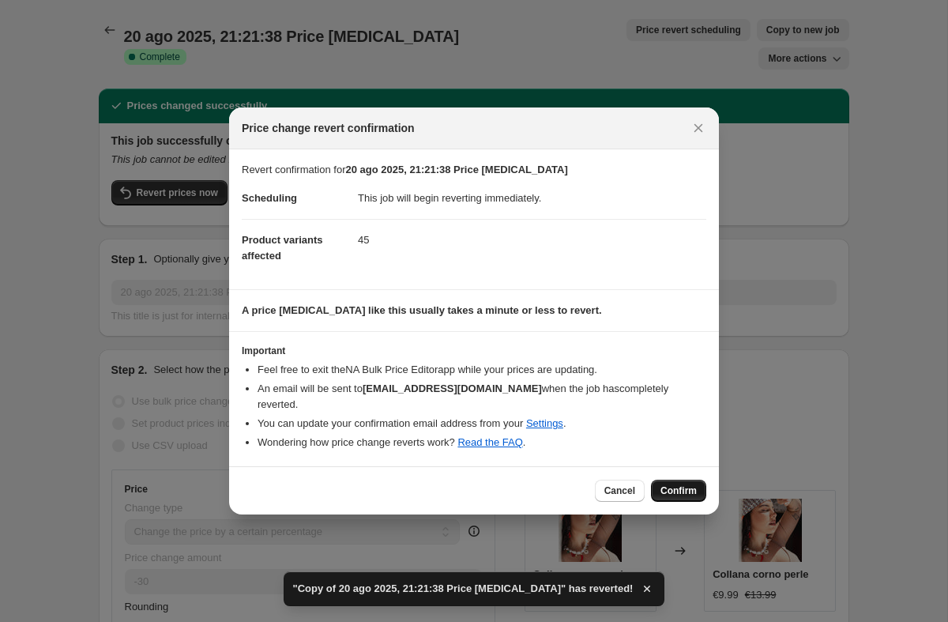
click at [686, 484] on span "Confirm" at bounding box center [678, 490] width 36 height 13
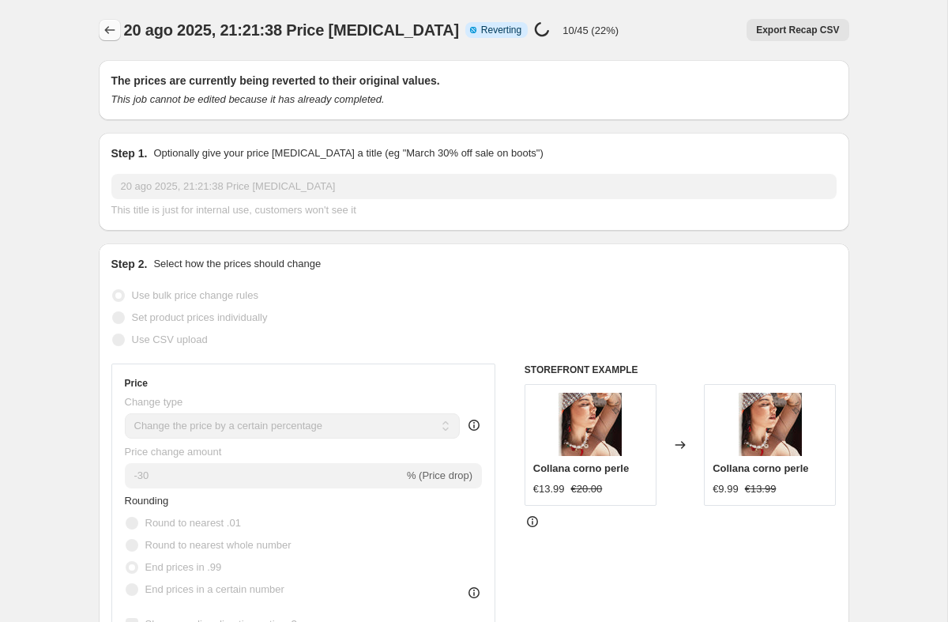
click at [116, 34] on icon "Price change jobs" at bounding box center [110, 30] width 16 height 16
